Goal: Task Accomplishment & Management: Manage account settings

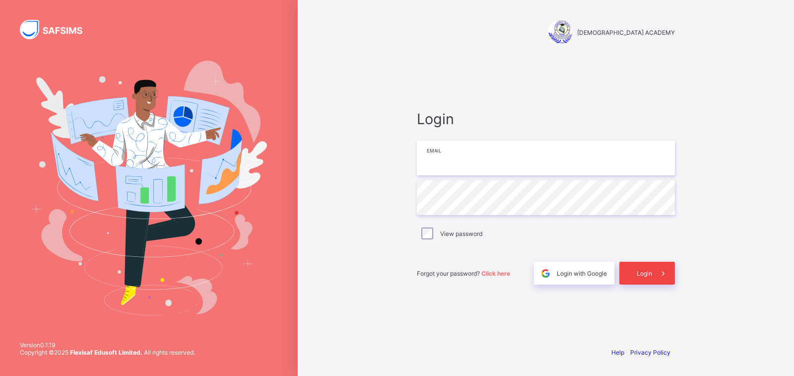
type input "**********"
click at [646, 274] on span "Login" at bounding box center [644, 272] width 15 height 7
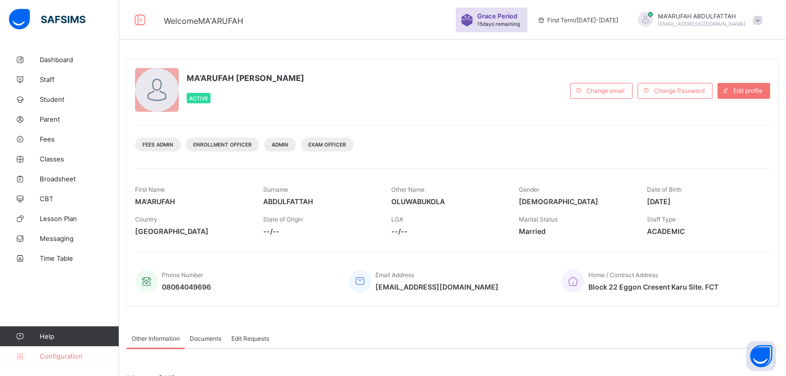
click at [80, 348] on link "Configuration" at bounding box center [59, 356] width 119 height 20
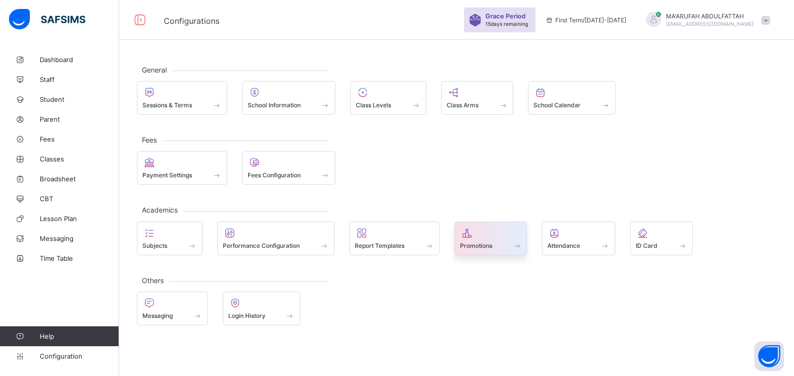
click at [485, 236] on div at bounding box center [491, 233] width 62 height 12
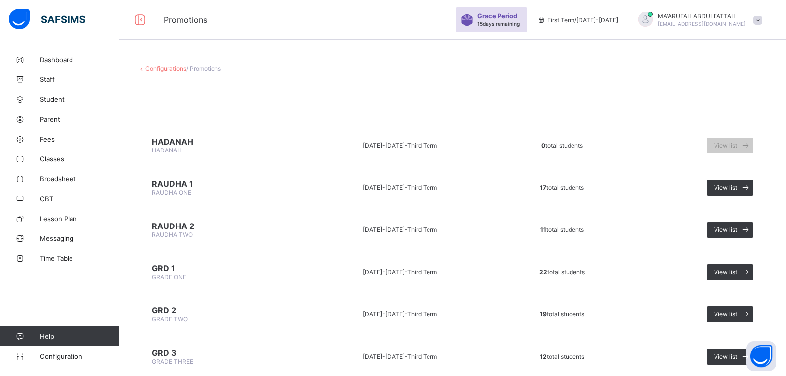
click at [198, 69] on span "/ Promotions" at bounding box center [203, 68] width 35 height 7
click at [158, 66] on link "Configurations" at bounding box center [165, 68] width 41 height 7
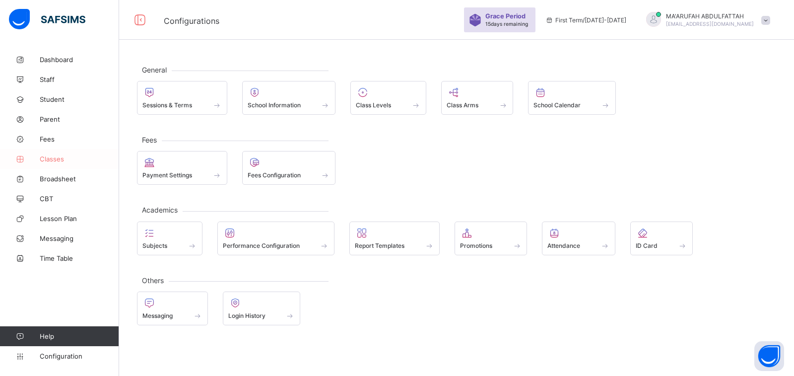
click at [70, 155] on span "Classes" at bounding box center [79, 159] width 79 height 8
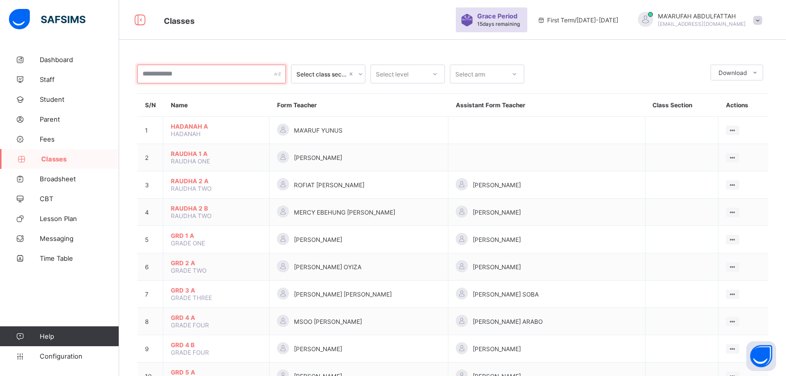
click at [230, 67] on input "text" at bounding box center [211, 74] width 149 height 19
click at [313, 75] on div "Select class section" at bounding box center [321, 73] width 51 height 7
click at [394, 75] on div "Select level" at bounding box center [392, 74] width 33 height 19
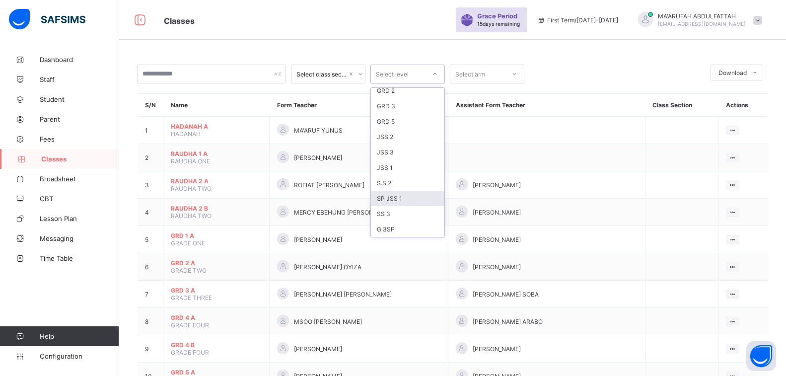
click at [390, 197] on div "SP JSS 1" at bounding box center [407, 198] width 73 height 15
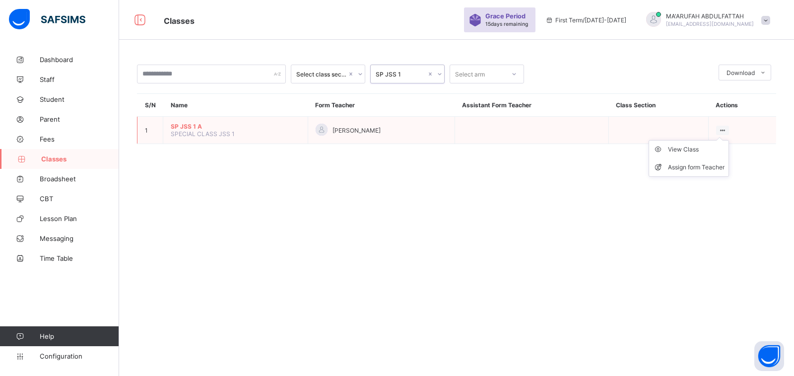
click at [723, 140] on ul "View Class Assign form Teacher" at bounding box center [689, 158] width 80 height 37
click at [708, 151] on div "View Class" at bounding box center [696, 149] width 57 height 10
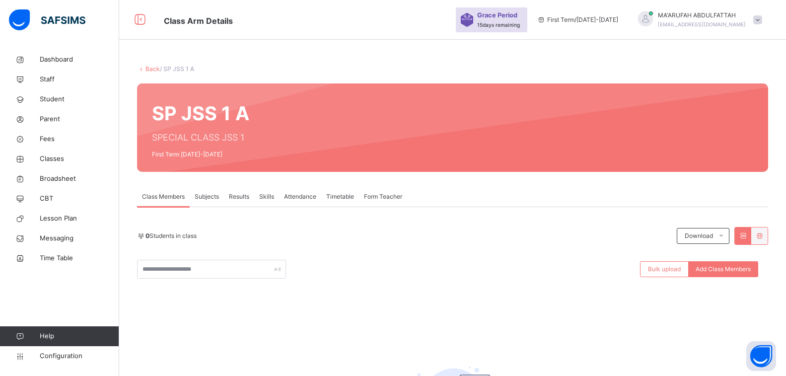
click at [207, 201] on div "Subjects" at bounding box center [207, 197] width 34 height 20
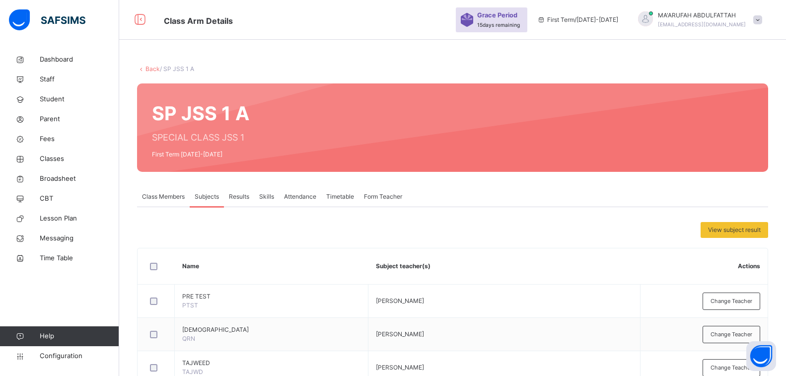
click at [162, 192] on span "Class Members" at bounding box center [163, 196] width 43 height 9
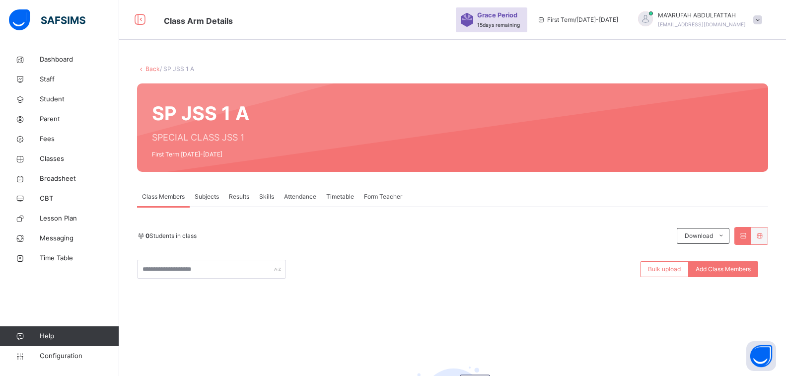
click at [152, 68] on link "Back" at bounding box center [152, 68] width 14 height 7
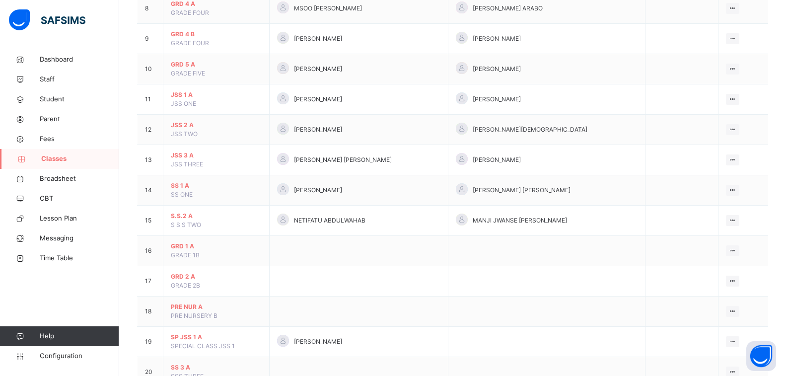
scroll to position [155, 0]
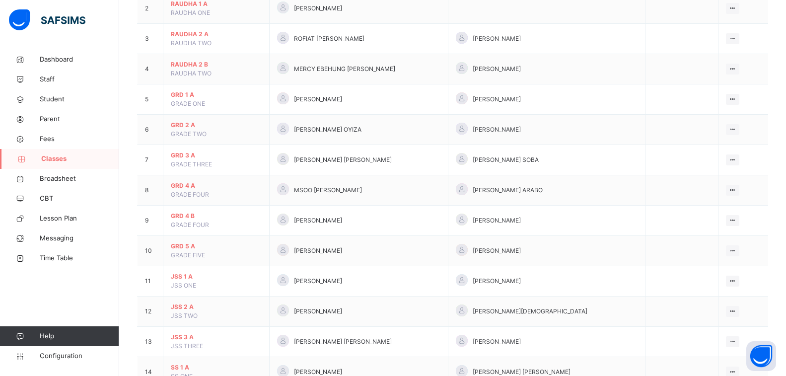
click at [57, 162] on span "Classes" at bounding box center [80, 159] width 78 height 10
click at [75, 351] on span "Configuration" at bounding box center [79, 356] width 79 height 10
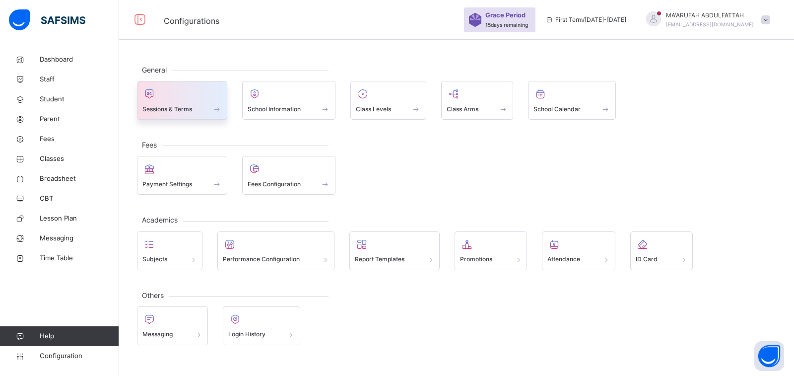
click at [192, 99] on div at bounding box center [181, 93] width 79 height 15
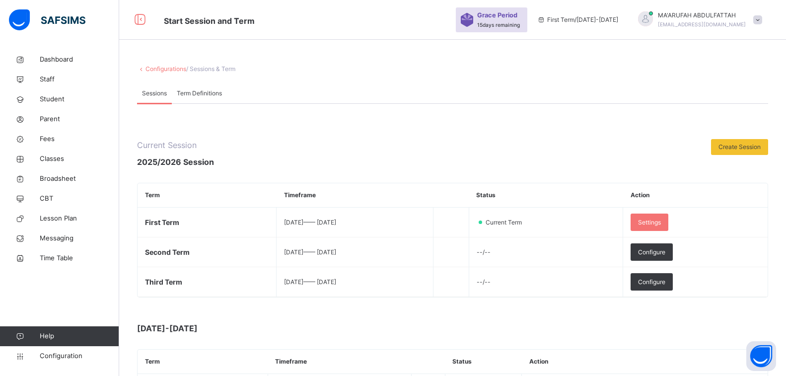
click at [158, 71] on link "Configurations" at bounding box center [165, 68] width 41 height 7
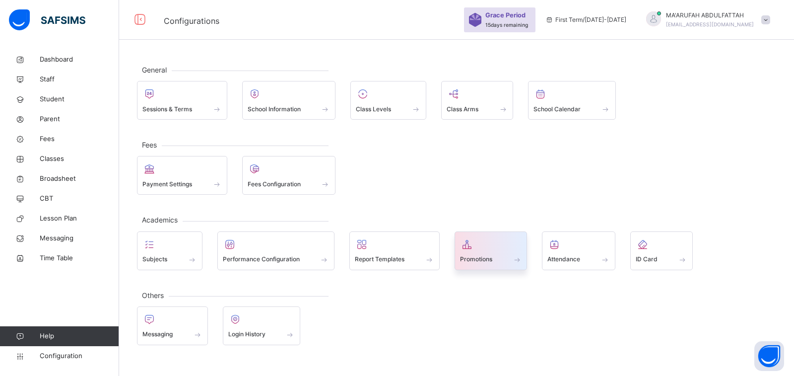
click at [488, 255] on span "Promotions" at bounding box center [476, 259] width 32 height 9
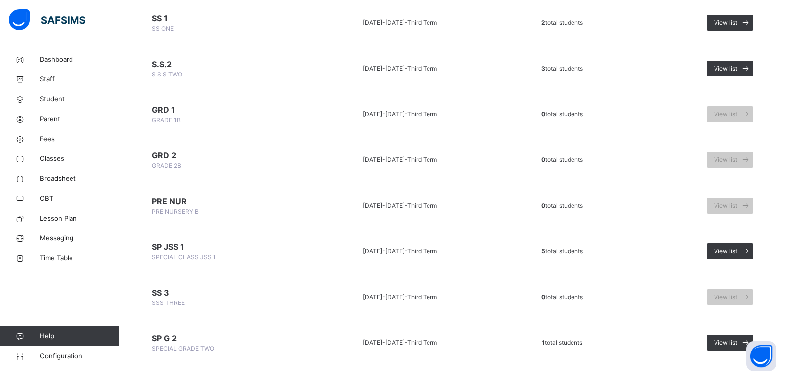
scroll to position [645, 0]
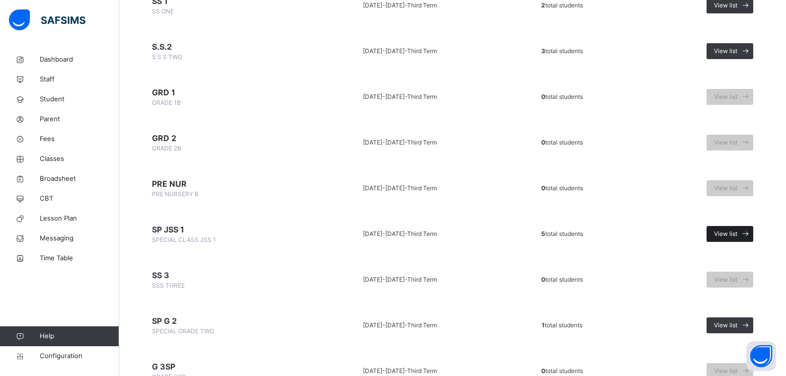
click at [733, 231] on span "View list" at bounding box center [725, 233] width 23 height 9
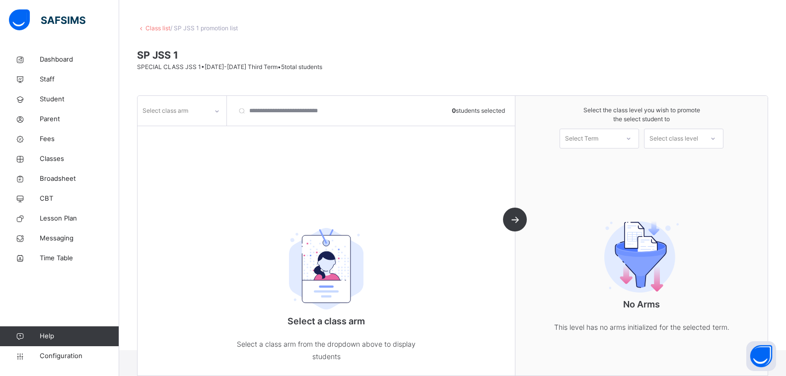
scroll to position [47, 0]
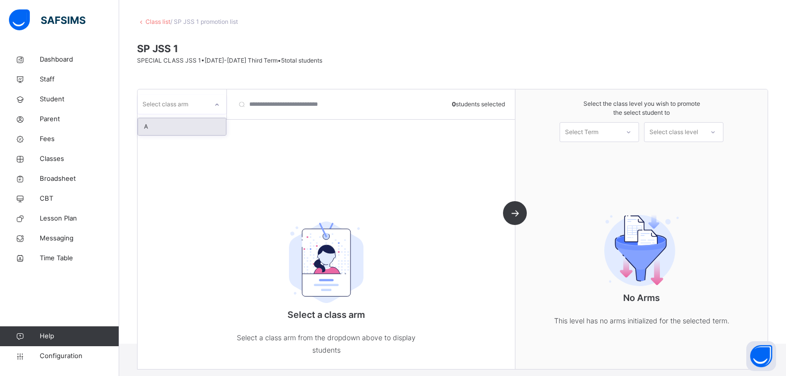
click at [219, 105] on icon at bounding box center [217, 105] width 6 height 10
click at [186, 127] on div "A" at bounding box center [182, 126] width 88 height 17
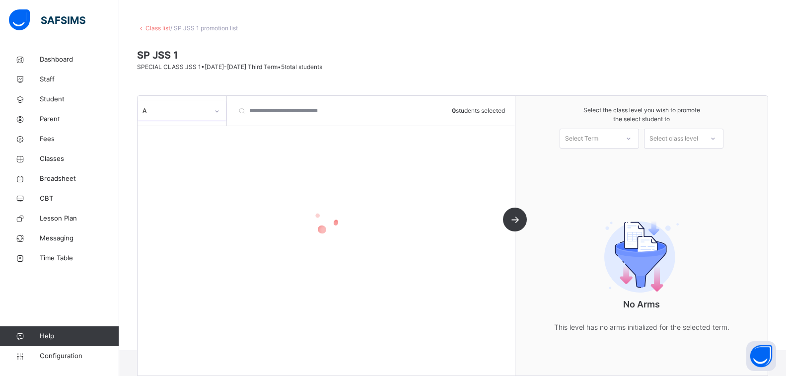
scroll to position [41, 0]
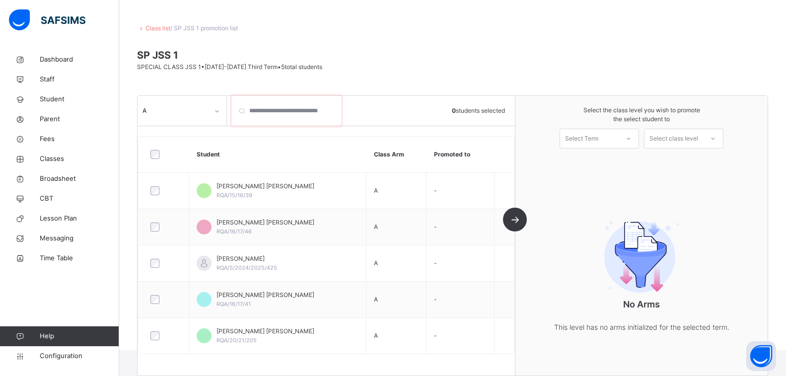
click at [318, 110] on input "search" at bounding box center [286, 111] width 109 height 30
click at [625, 137] on div at bounding box center [628, 138] width 20 height 19
click at [625, 163] on div "First Term [DATE]-[DATE]" at bounding box center [599, 166] width 78 height 26
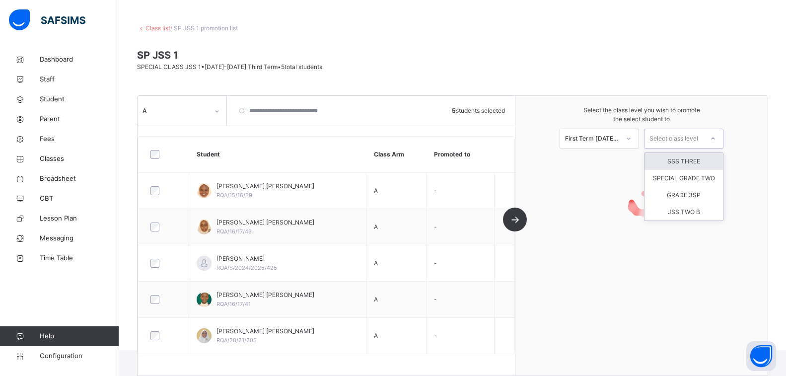
click at [682, 139] on div "Select class level" at bounding box center [673, 139] width 49 height 20
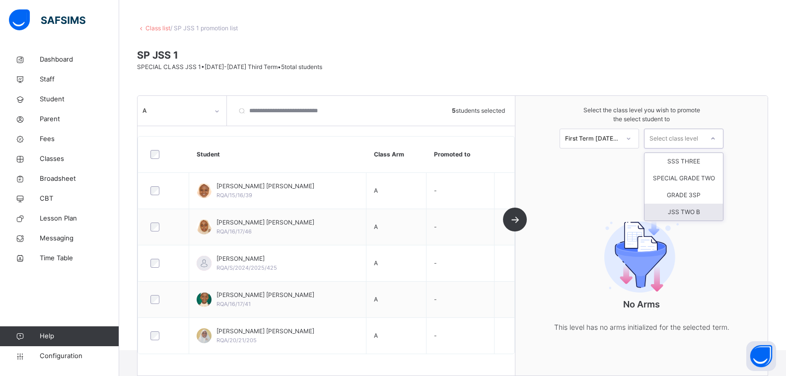
click at [698, 205] on div "JSS TWO B" at bounding box center [683, 211] width 78 height 17
click at [704, 137] on div "JSS TWO B" at bounding box center [676, 138] width 55 height 9
click at [704, 135] on div "JSS TWO B" at bounding box center [676, 138] width 55 height 9
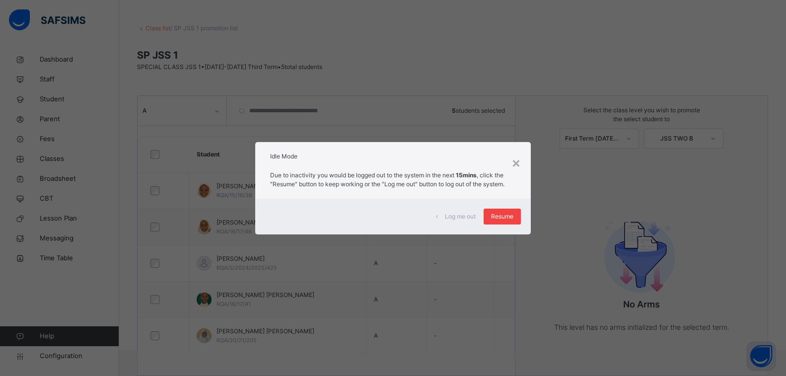
click at [510, 218] on span "Resume" at bounding box center [502, 216] width 22 height 9
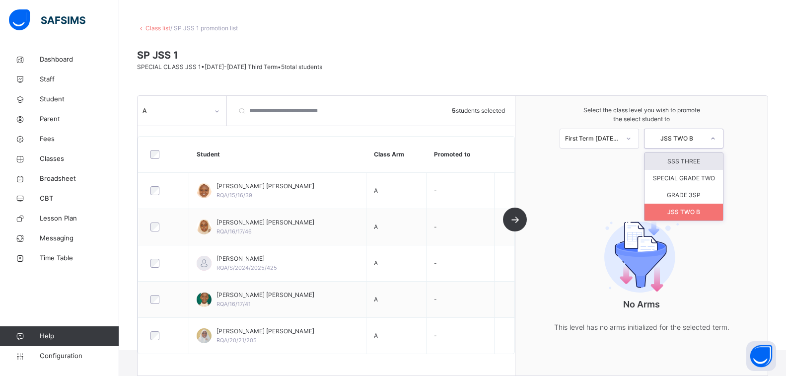
click at [688, 141] on div "JSS TWO B" at bounding box center [676, 138] width 55 height 9
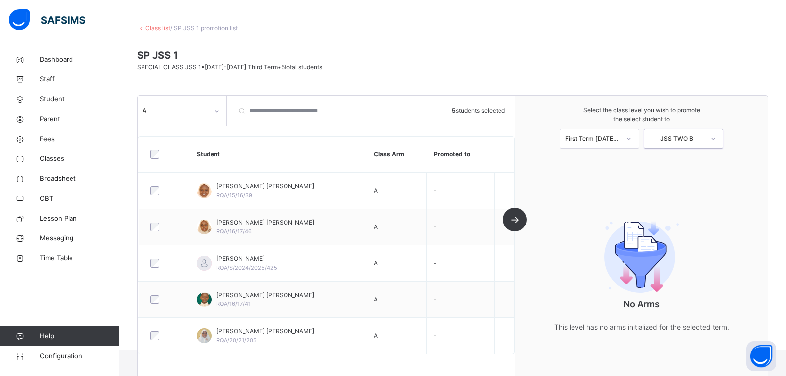
click at [688, 141] on div "JSS TWO B" at bounding box center [676, 138] width 55 height 9
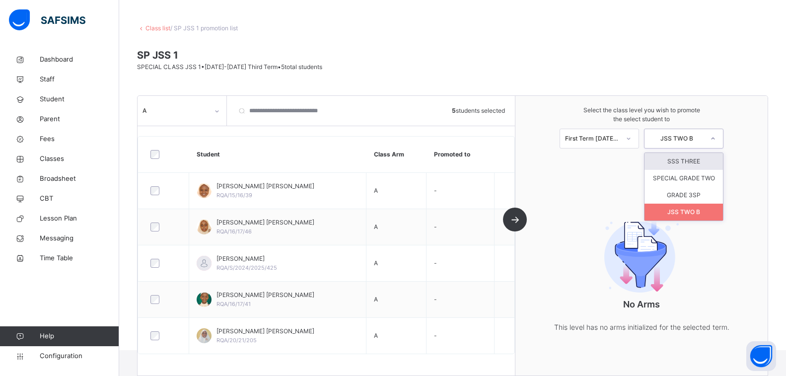
click at [687, 140] on div "JSS TWO B" at bounding box center [676, 138] width 55 height 9
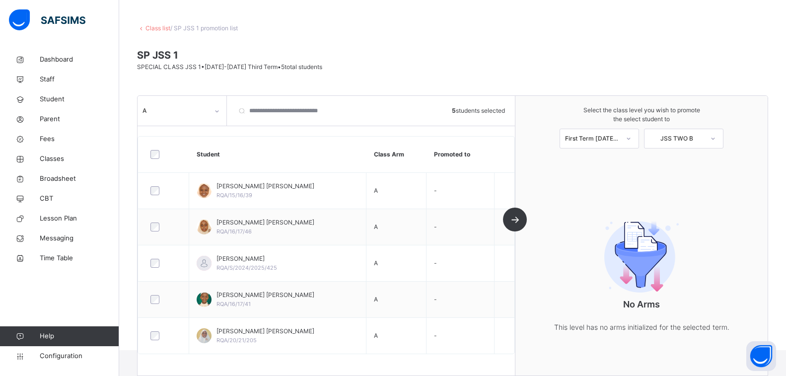
click at [162, 22] on div "Class list / SP JSS 1 promotion list SP JSS 1 SPECIAL CLASS JSS 1 • [DATE]-[DAT…" at bounding box center [452, 179] width 666 height 341
click at [164, 30] on link "Class list" at bounding box center [157, 27] width 25 height 7
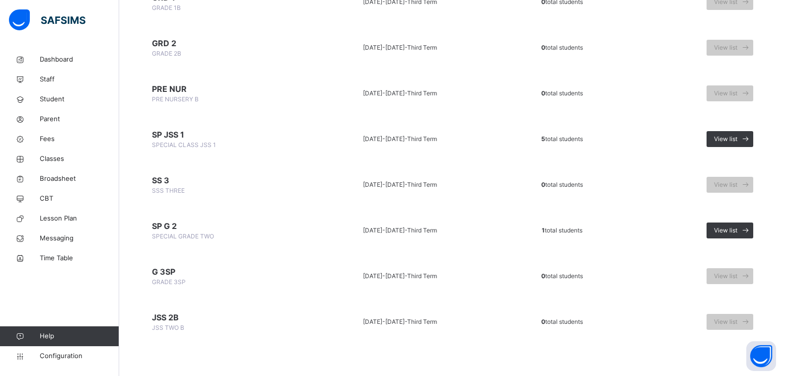
scroll to position [741, 0]
click at [746, 229] on span at bounding box center [745, 229] width 16 height 16
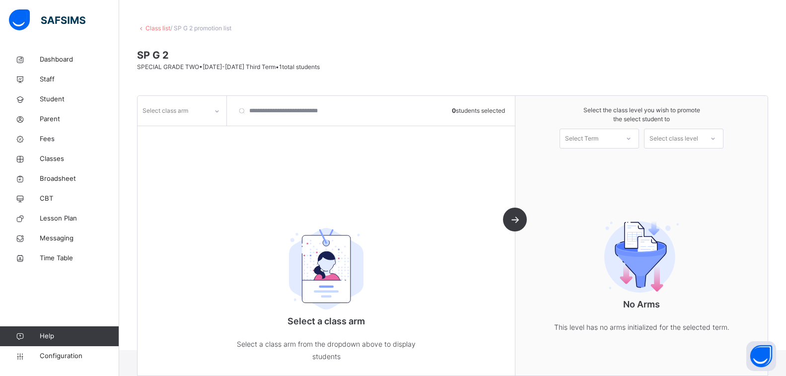
scroll to position [47, 0]
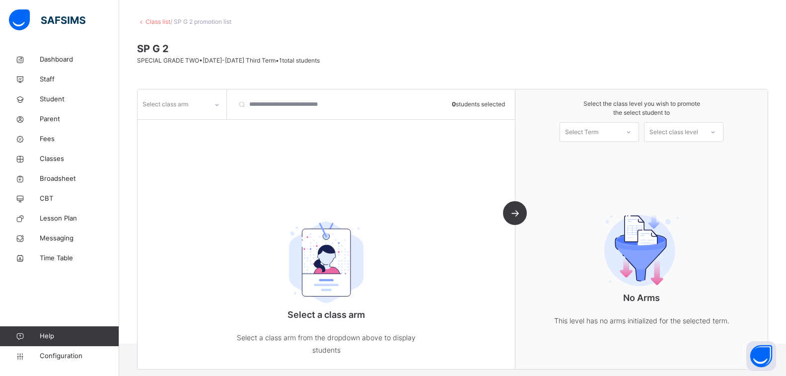
click at [215, 104] on icon at bounding box center [217, 105] width 6 height 10
click at [212, 106] on div at bounding box center [216, 105] width 17 height 16
click at [264, 109] on input "search" at bounding box center [286, 104] width 109 height 30
click at [586, 126] on div "Select Term" at bounding box center [581, 132] width 33 height 20
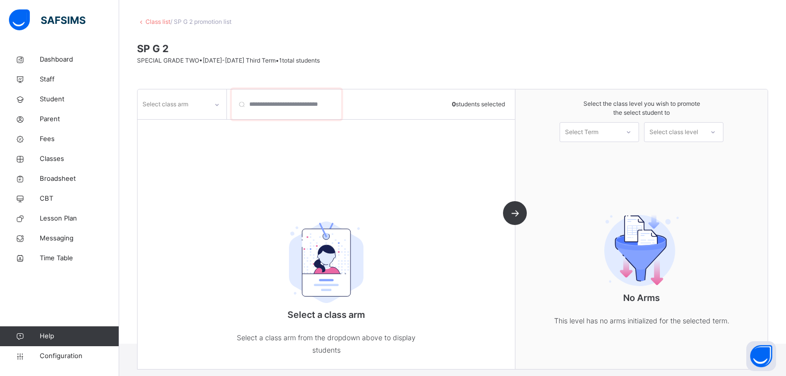
click at [330, 104] on input "search" at bounding box center [286, 104] width 109 height 30
click at [698, 135] on div "Select class level" at bounding box center [673, 132] width 49 height 20
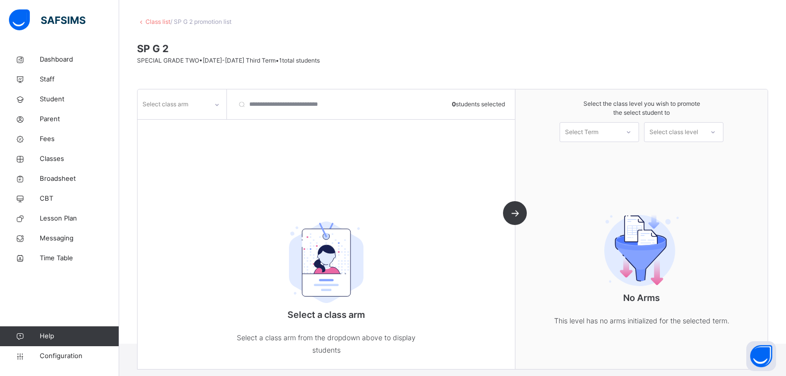
click at [152, 17] on div "Class list / SP G 2 promotion list SP G 2 SPECIAL GRADE TWO • [DATE]-[DATE] Thi…" at bounding box center [452, 172] width 666 height 341
click at [162, 21] on link "Class list" at bounding box center [157, 21] width 25 height 7
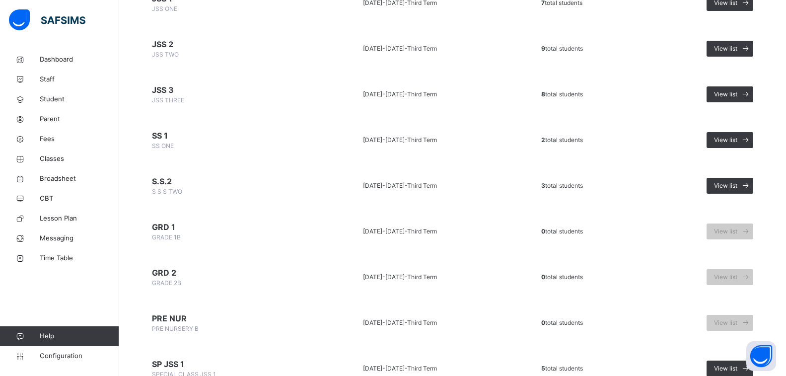
scroll to position [493, 0]
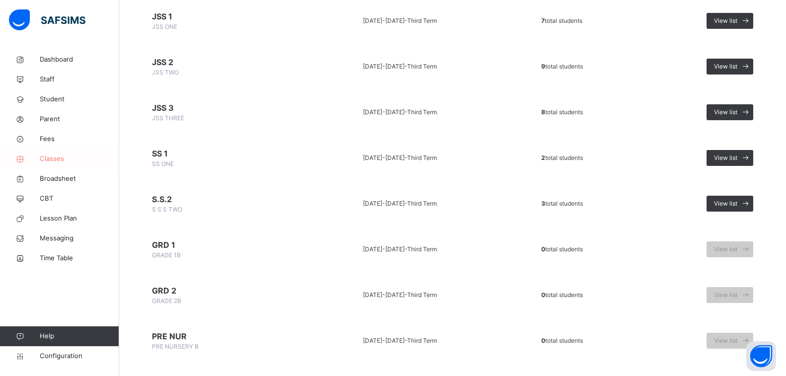
click at [45, 160] on span "Classes" at bounding box center [79, 159] width 79 height 10
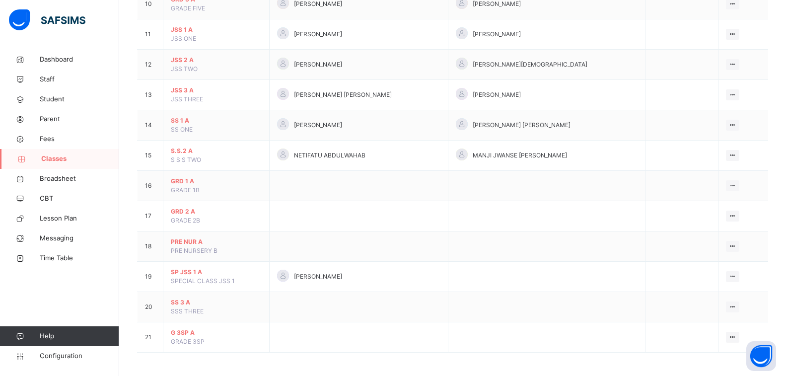
scroll to position [403, 0]
click at [701, 87] on div "View Class" at bounding box center [706, 83] width 57 height 10
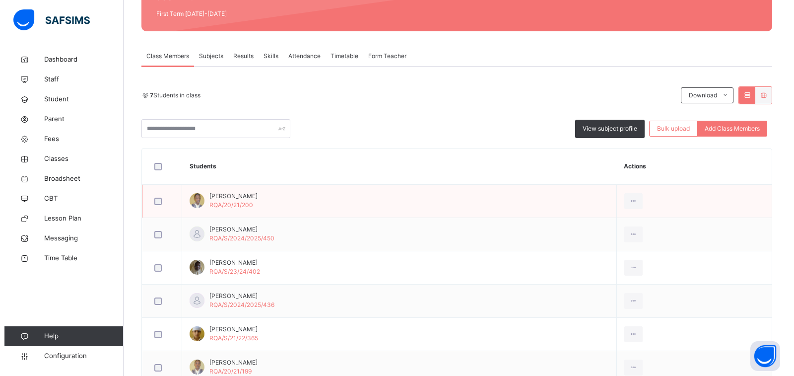
scroll to position [137, 0]
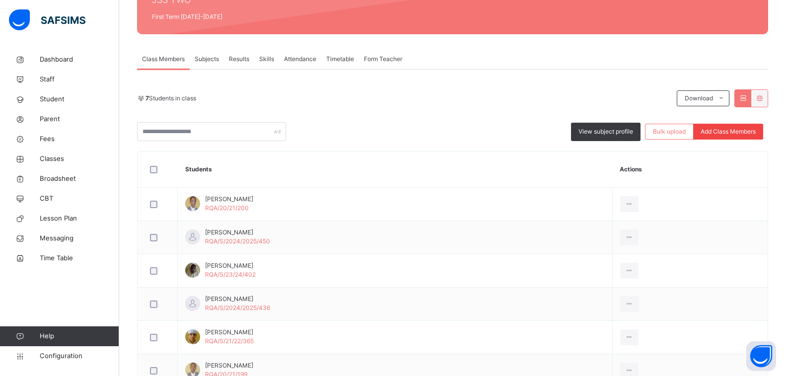
click at [739, 132] on span "Add Class Members" at bounding box center [727, 131] width 55 height 9
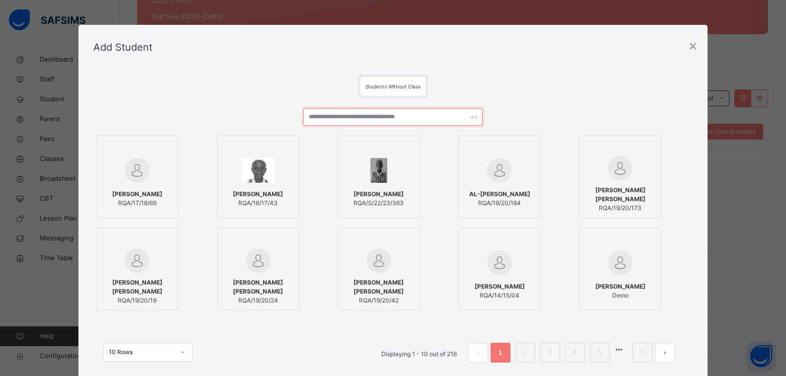
click at [344, 116] on input "text" at bounding box center [393, 116] width 180 height 17
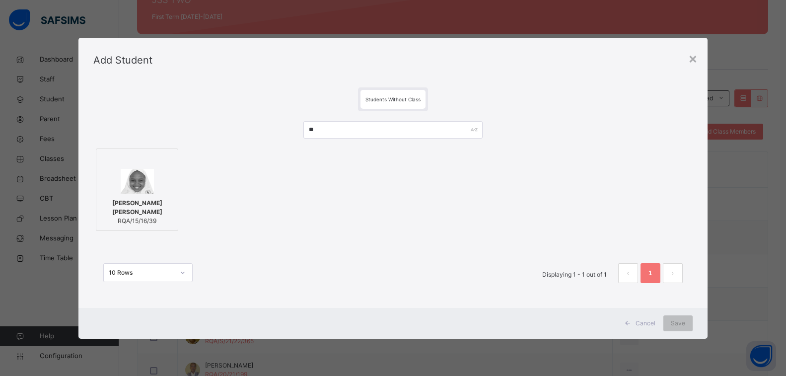
click at [143, 181] on img at bounding box center [137, 181] width 33 height 25
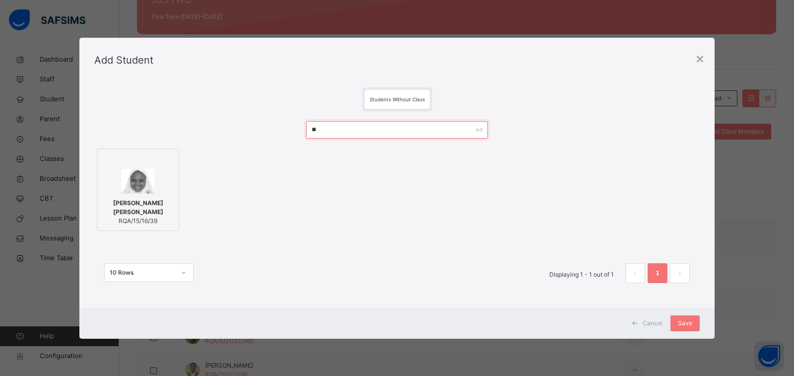
drag, startPoint x: 382, startPoint y: 132, endPoint x: 165, endPoint y: 129, distance: 216.4
click at [172, 129] on div "** [PERSON_NAME] [PERSON_NAME]/15/16/39 10 Rows Displaying 1 - 1 out of 1 1" at bounding box center [396, 207] width 605 height 192
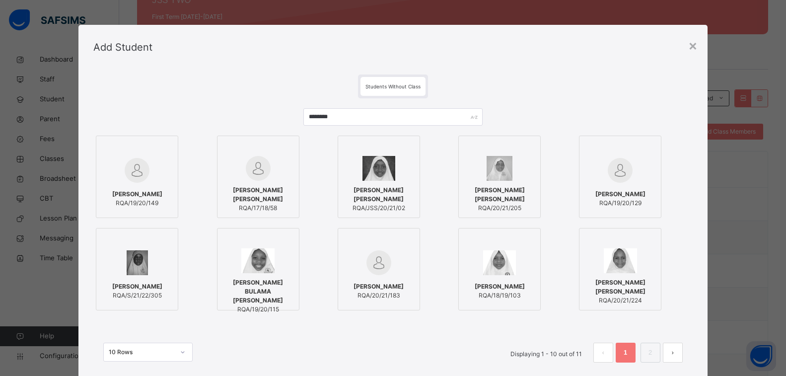
click at [508, 193] on span "[PERSON_NAME] [PERSON_NAME]" at bounding box center [499, 195] width 71 height 18
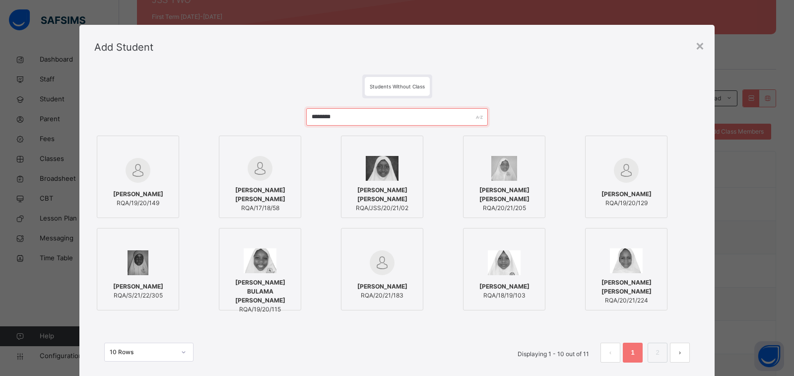
click at [353, 114] on input "********" at bounding box center [397, 116] width 182 height 17
drag, startPoint x: 355, startPoint y: 115, endPoint x: 258, endPoint y: 113, distance: 97.8
click at [258, 113] on div "******** [PERSON_NAME]/19/20/149 AISHA [PERSON_NAME] RQA/17/18/58 [PERSON_NAME]…" at bounding box center [396, 240] width 605 height 284
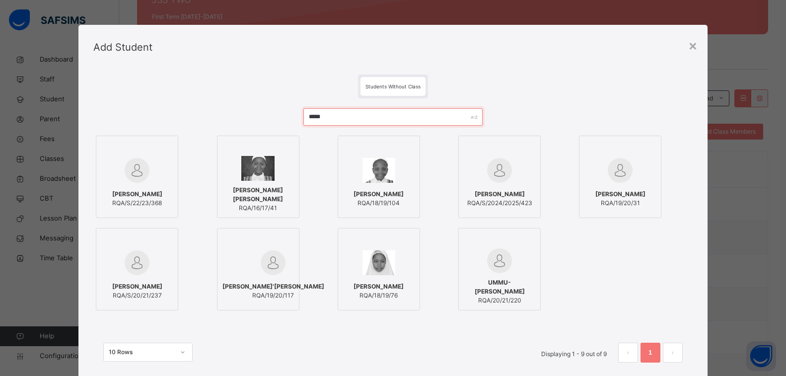
type input "*****"
click at [262, 171] on img at bounding box center [257, 168] width 33 height 25
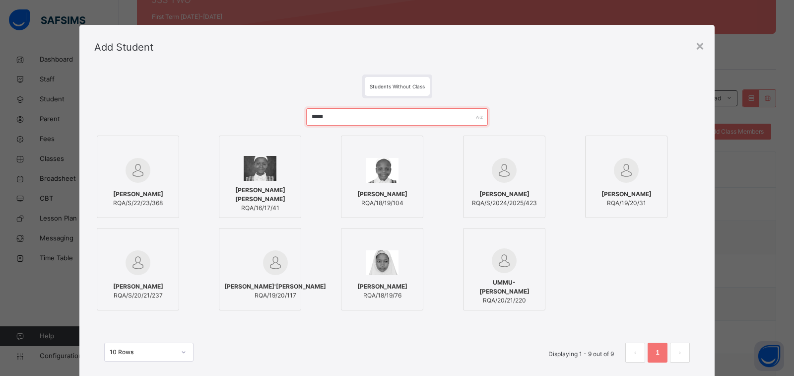
click at [345, 120] on input "*****" at bounding box center [397, 116] width 182 height 17
drag, startPoint x: 347, startPoint y: 119, endPoint x: 241, endPoint y: 114, distance: 106.3
click at [241, 114] on div "***** [PERSON_NAME]/S/22/23/368 [PERSON_NAME] [PERSON_NAME] RQA/16/17/41 [PERSO…" at bounding box center [396, 240] width 605 height 284
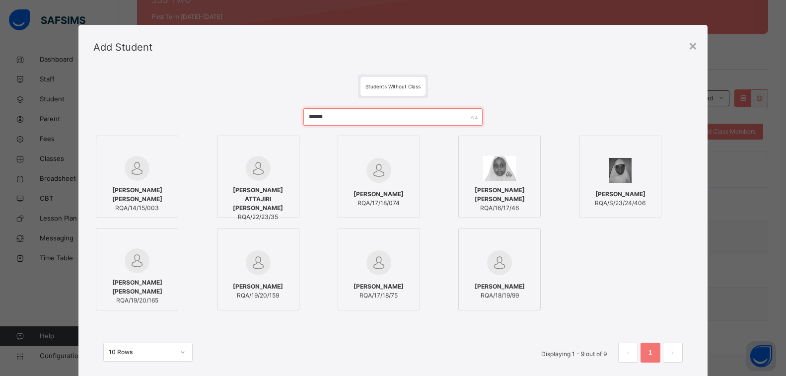
type input "******"
click at [483, 196] on span "[PERSON_NAME] [PERSON_NAME]" at bounding box center [499, 195] width 71 height 18
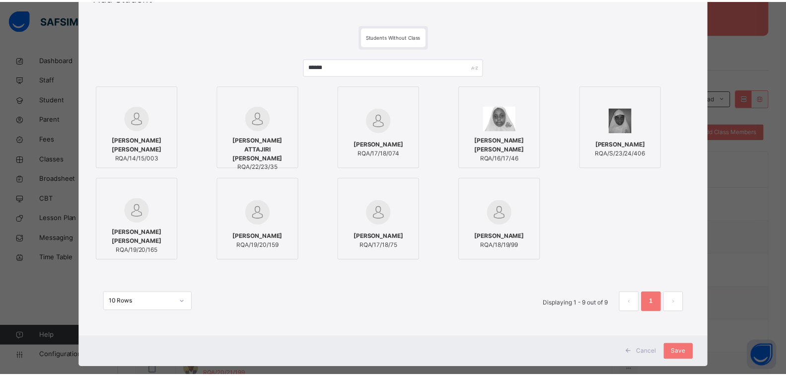
scroll to position [67, 0]
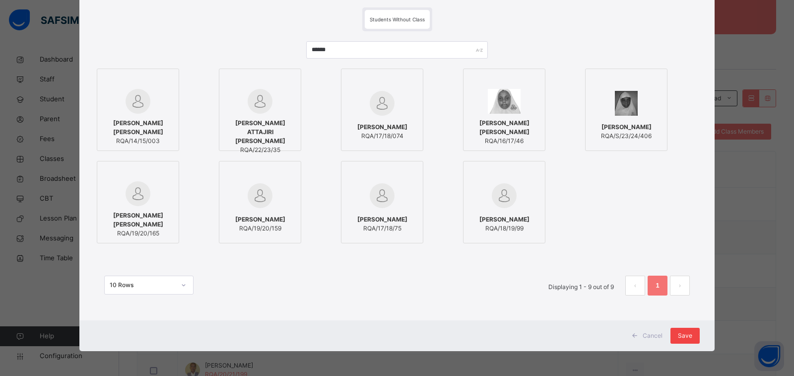
click at [683, 334] on span "Save" at bounding box center [685, 335] width 14 height 9
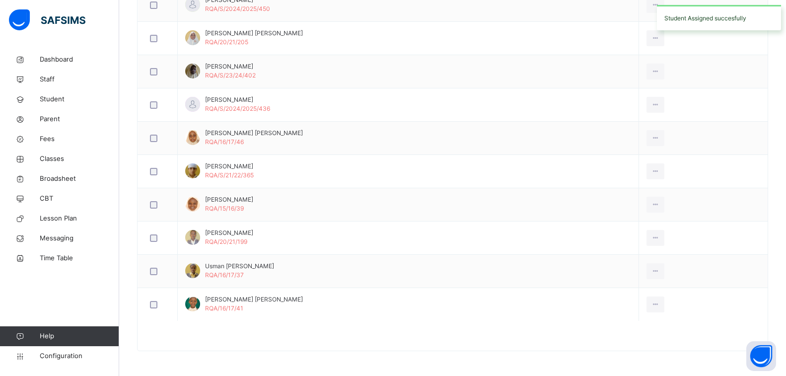
scroll to position [0, 0]
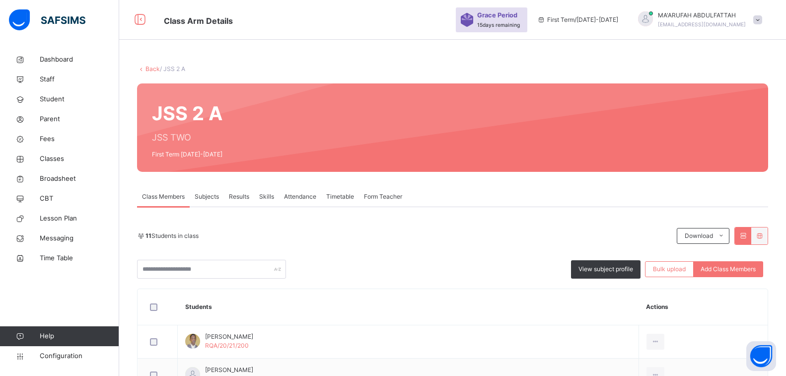
click at [268, 231] on div "11 Students in class" at bounding box center [404, 235] width 534 height 9
click at [55, 159] on span "Classes" at bounding box center [79, 159] width 79 height 10
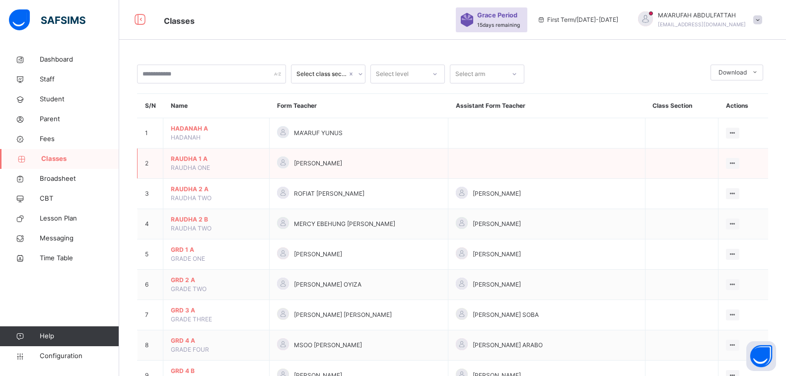
click at [200, 163] on span "RAUDHA 1 A" at bounding box center [216, 158] width 91 height 9
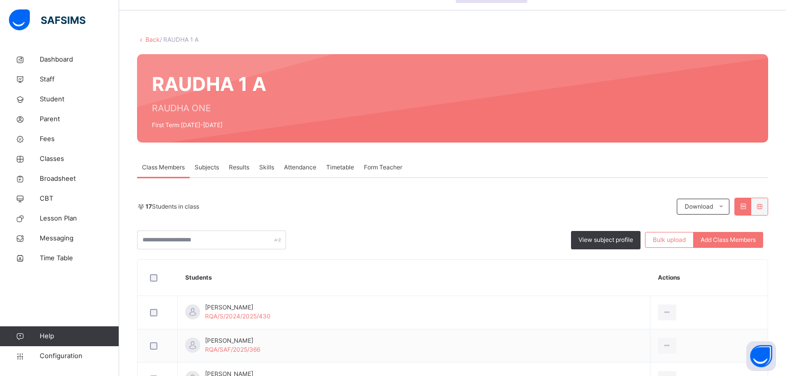
scroll to position [23, 0]
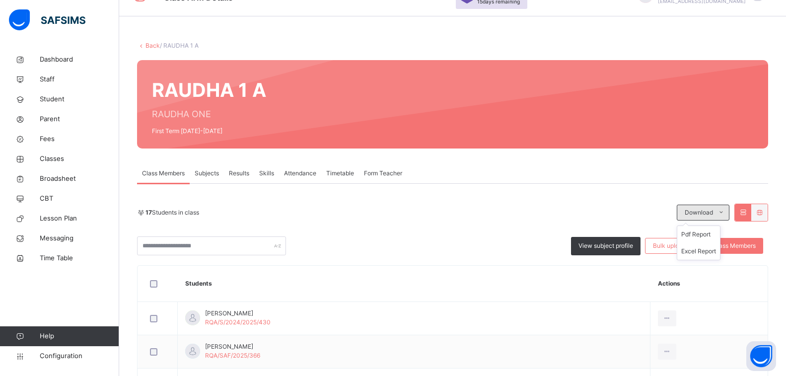
click at [713, 211] on span "Download" at bounding box center [698, 212] width 28 height 9
click at [705, 250] on li "Excel Report" at bounding box center [698, 251] width 43 height 17
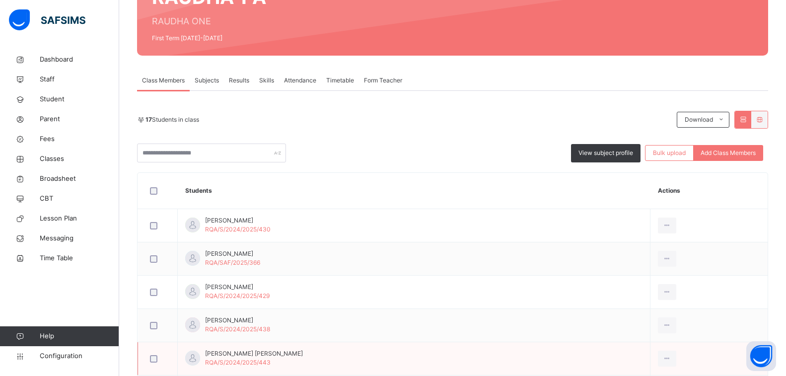
scroll to position [123, 0]
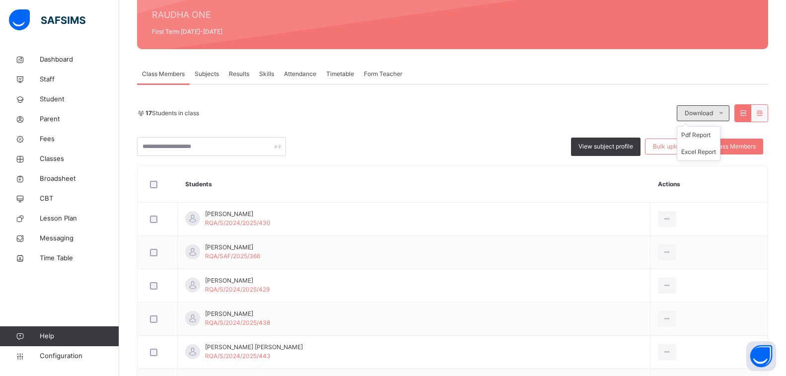
click at [729, 112] on span at bounding box center [721, 113] width 16 height 16
click at [712, 149] on li "Excel Report" at bounding box center [698, 151] width 43 height 17
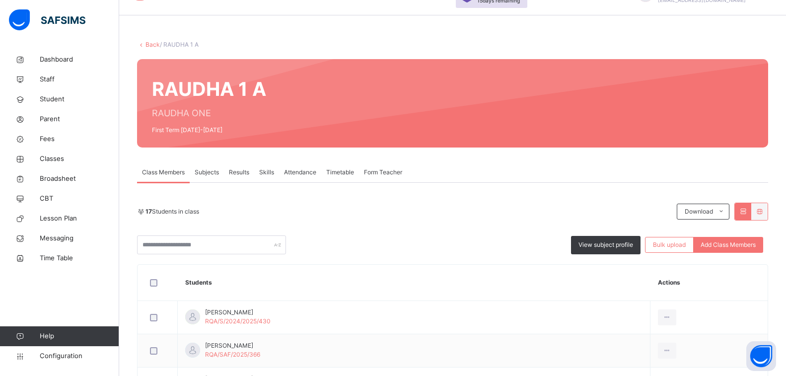
scroll to position [23, 0]
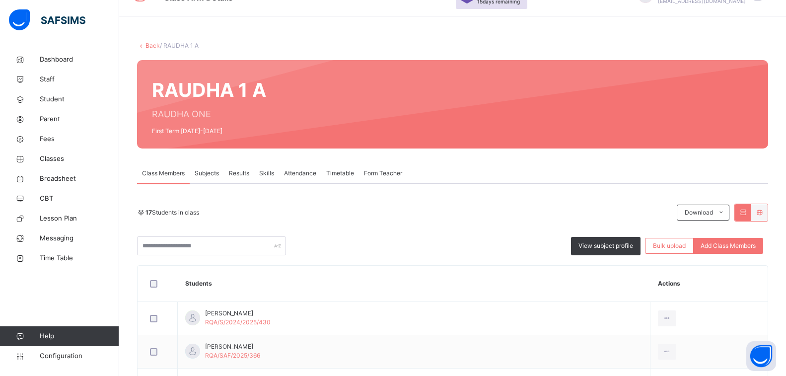
click at [154, 43] on link "Back" at bounding box center [152, 45] width 14 height 7
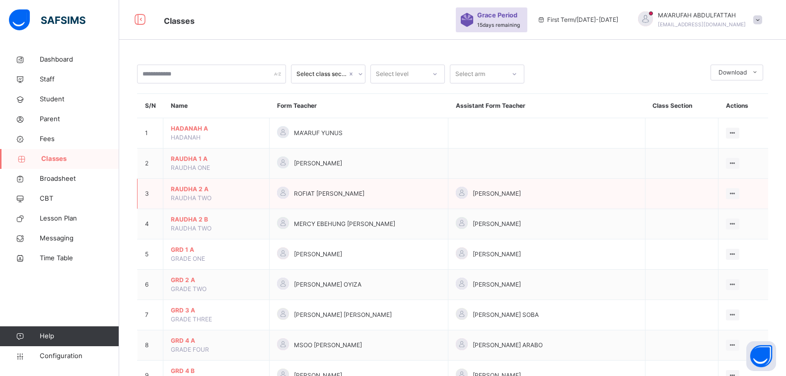
click at [185, 188] on span "RAUDHA 2 A" at bounding box center [216, 189] width 91 height 9
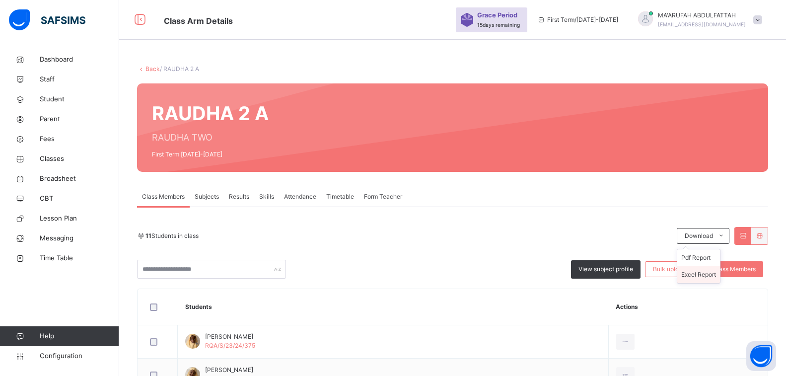
click at [702, 275] on li "Excel Report" at bounding box center [698, 274] width 43 height 17
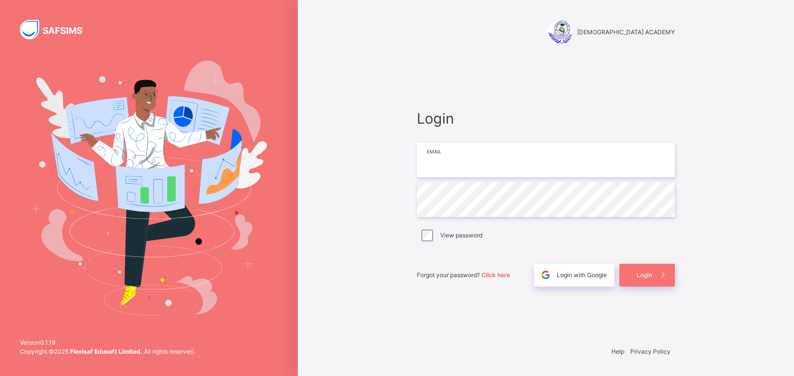
type input "**********"
